Goal: Navigation & Orientation: Find specific page/section

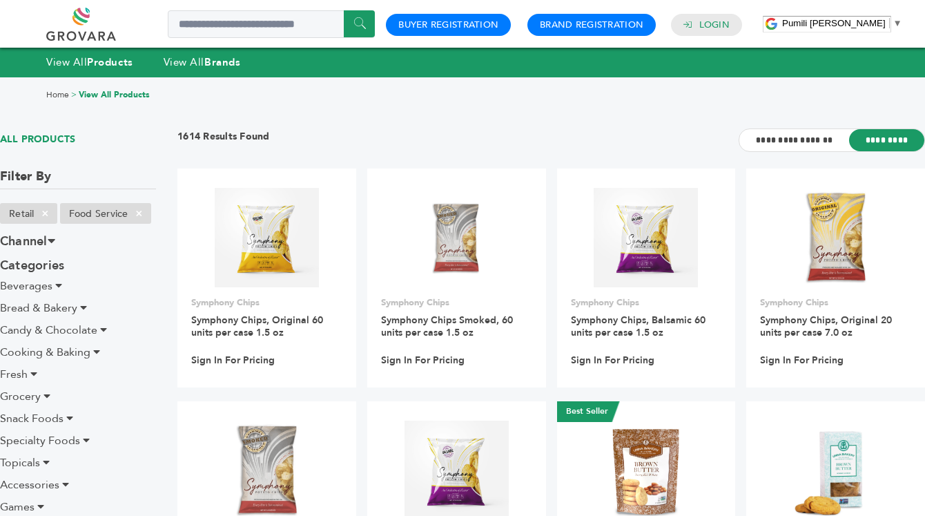
click at [62, 94] on link "Home" at bounding box center [57, 94] width 23 height 11
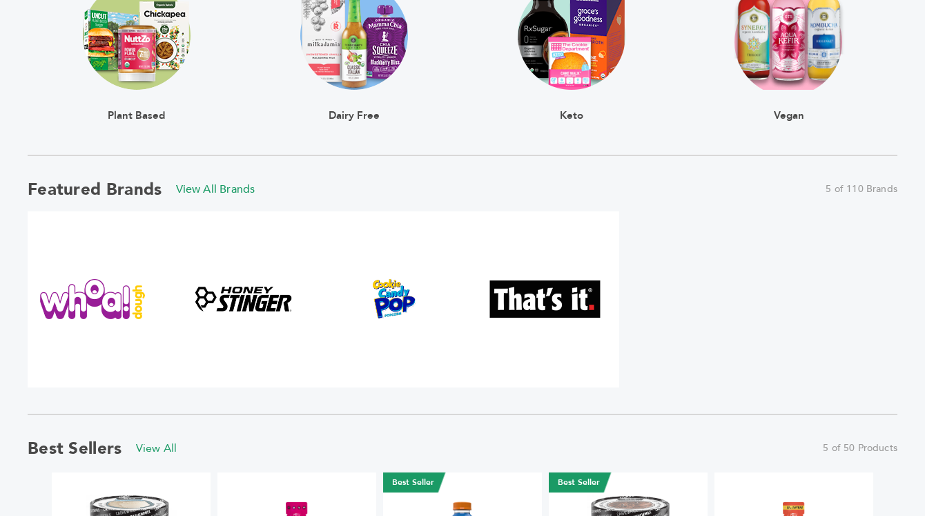
scroll to position [565, 0]
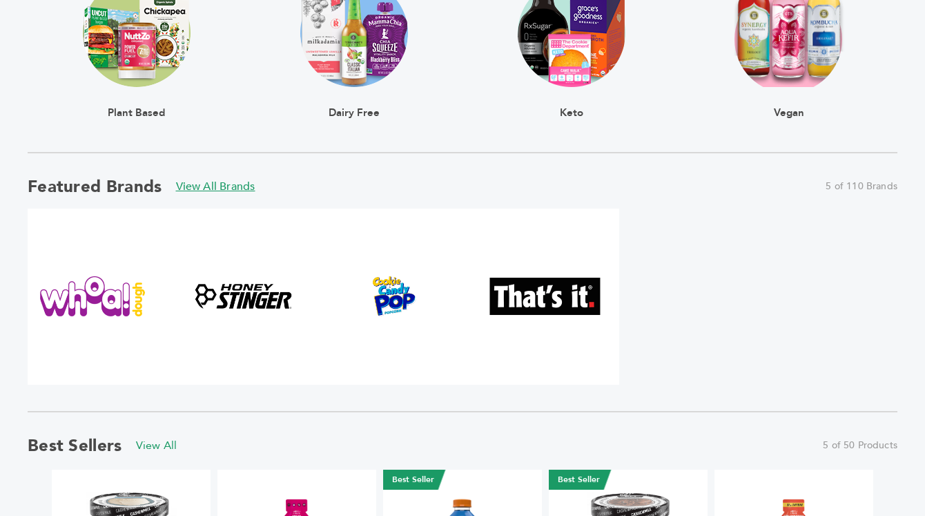
click at [222, 189] on link "View All Brands" at bounding box center [215, 186] width 79 height 15
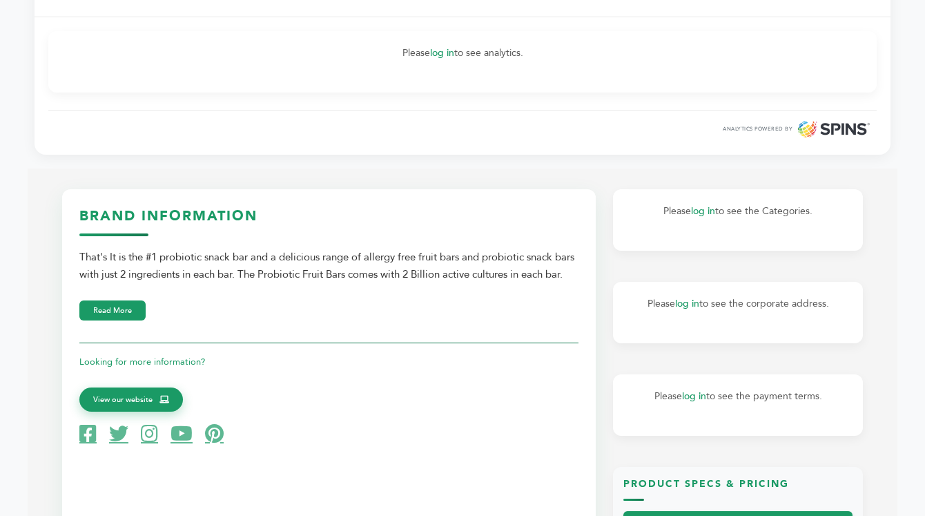
scroll to position [585, 0]
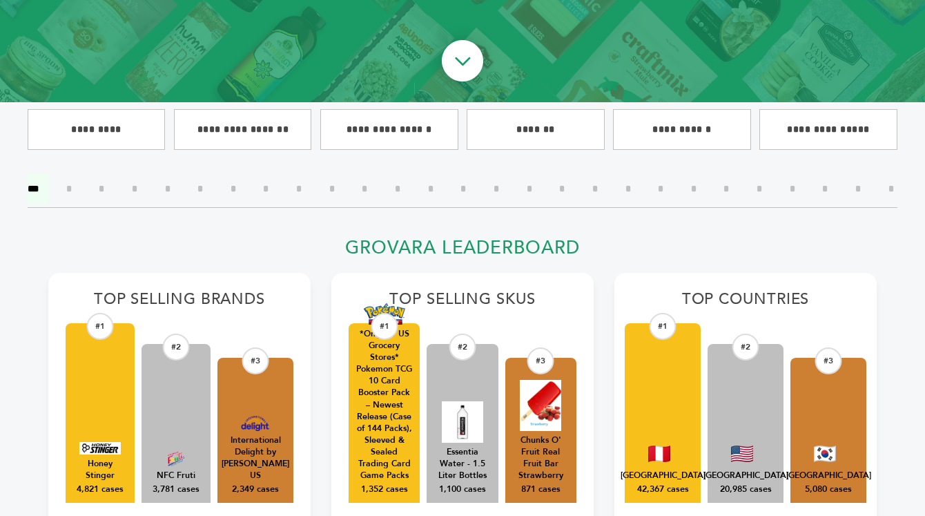
scroll to position [303, 0]
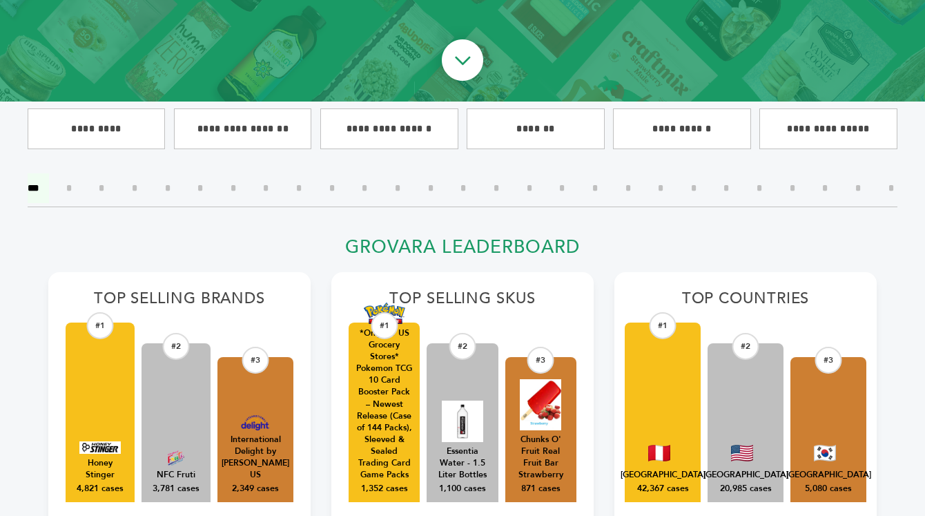
click at [535, 75] on div at bounding box center [463, 74] width 898 height 57
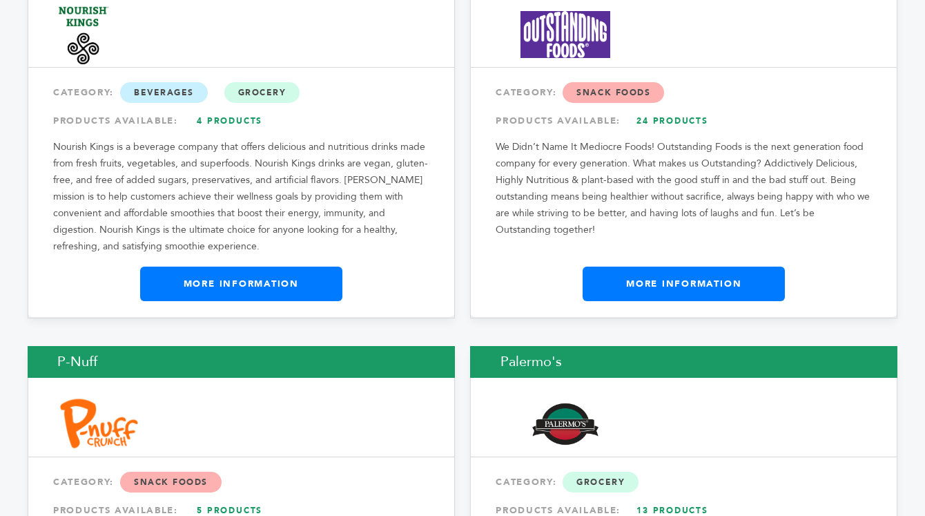
scroll to position [14173, 0]
